Goal: Register for event/course

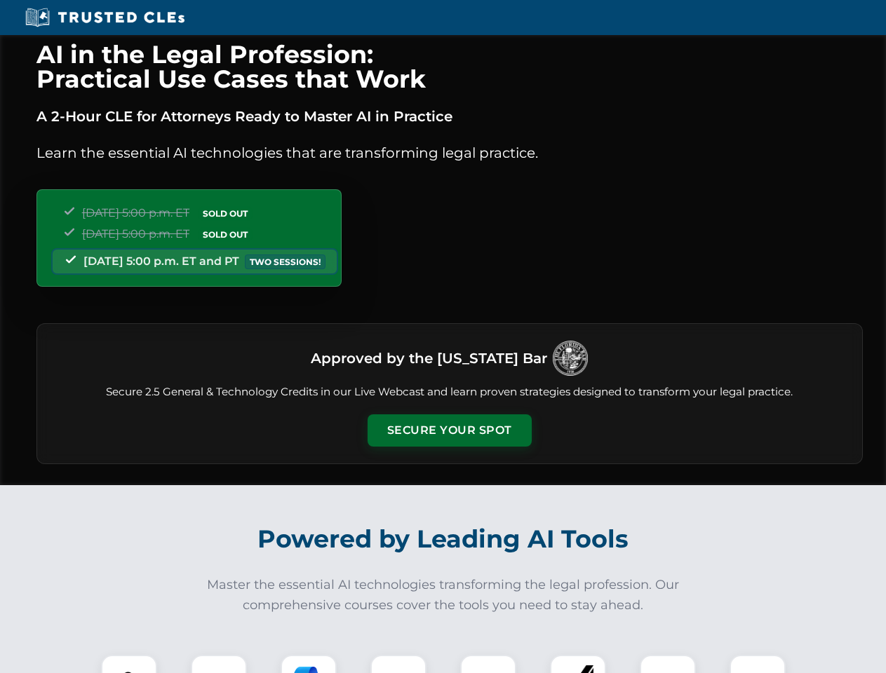
click at [449, 431] on button "Secure Your Spot" at bounding box center [449, 430] width 164 height 32
click at [129, 664] on img at bounding box center [129, 683] width 41 height 41
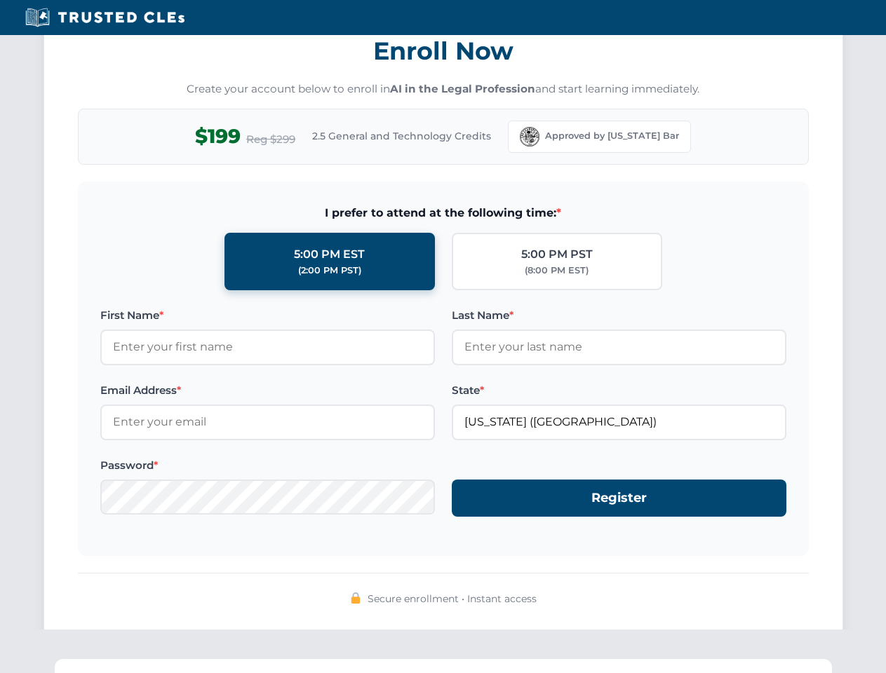
scroll to position [1377, 0]
